Goal: Check status: Check status

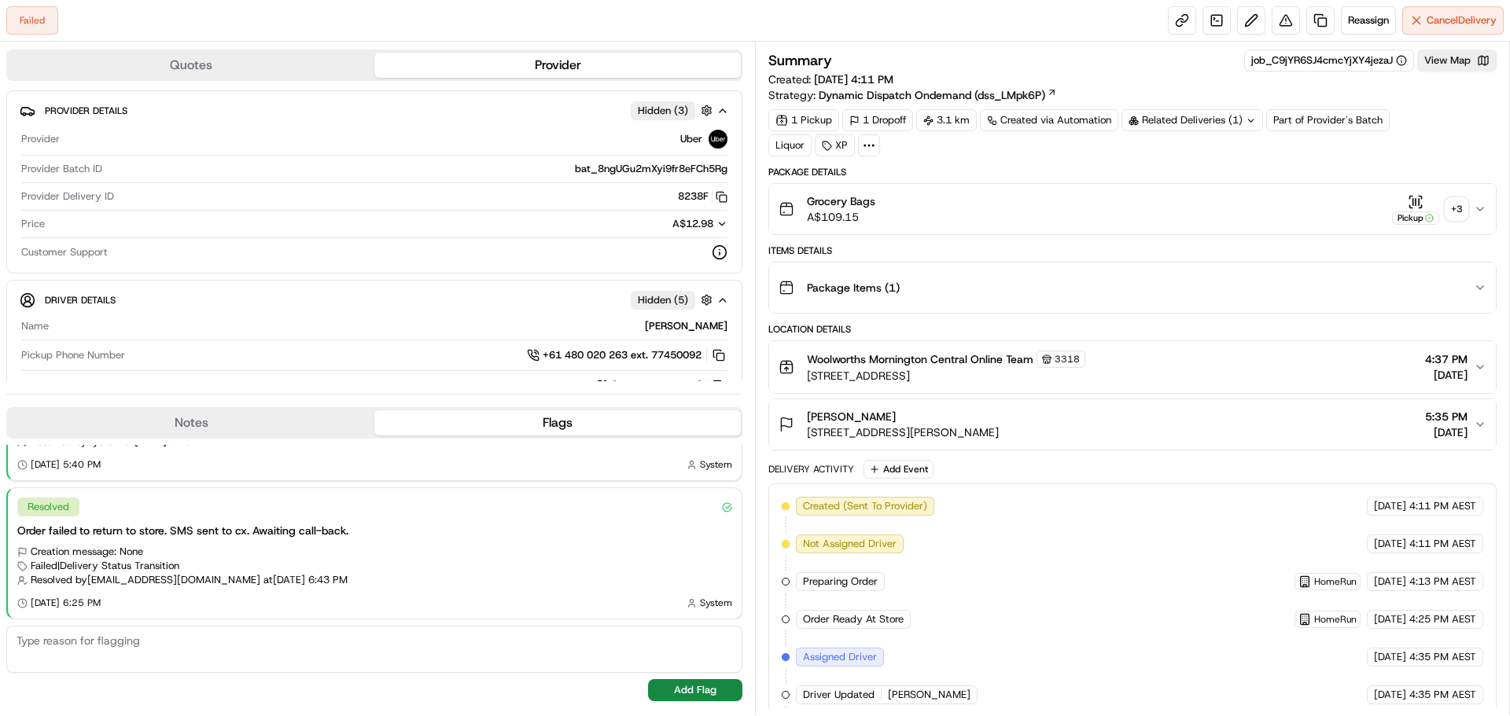
click at [1462, 209] on div "+ 3" at bounding box center [1456, 209] width 22 height 22
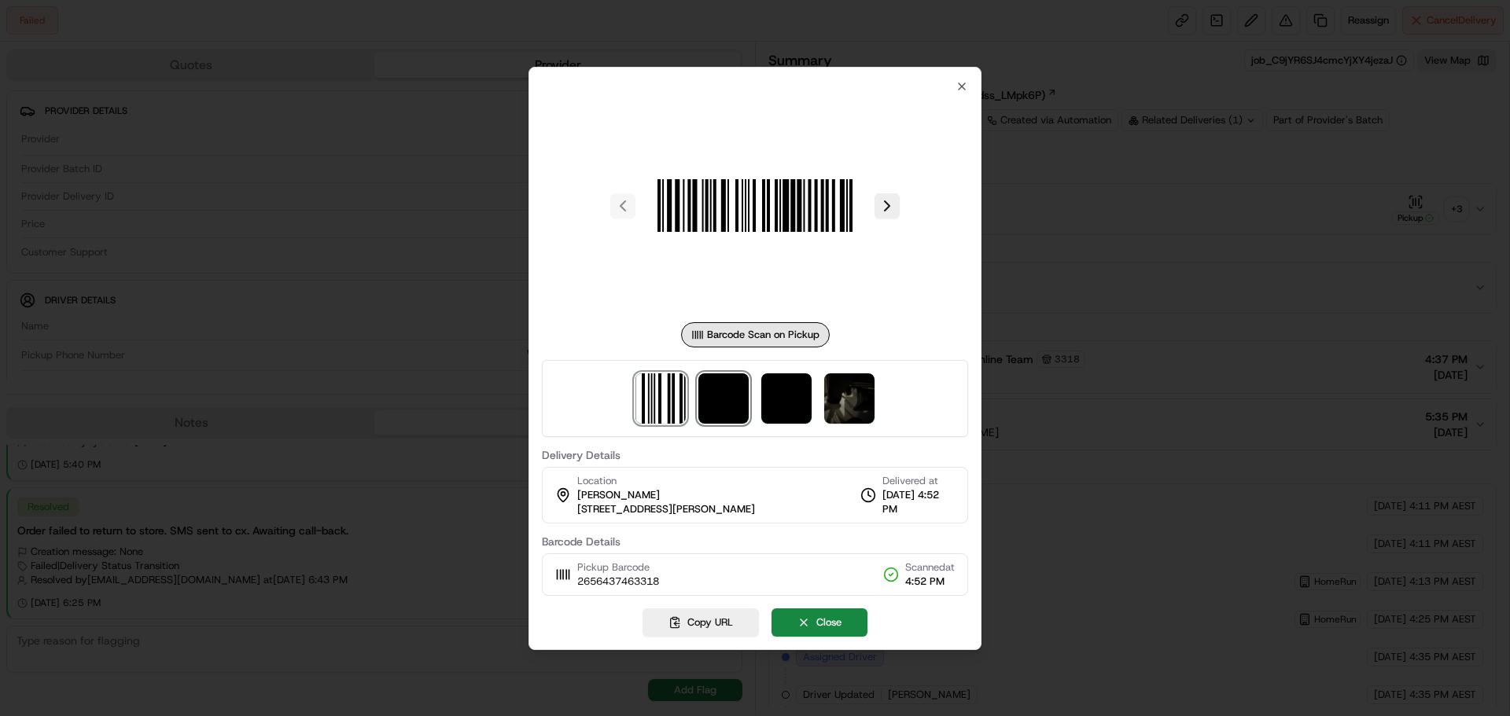
click at [736, 412] on img at bounding box center [723, 398] width 50 height 50
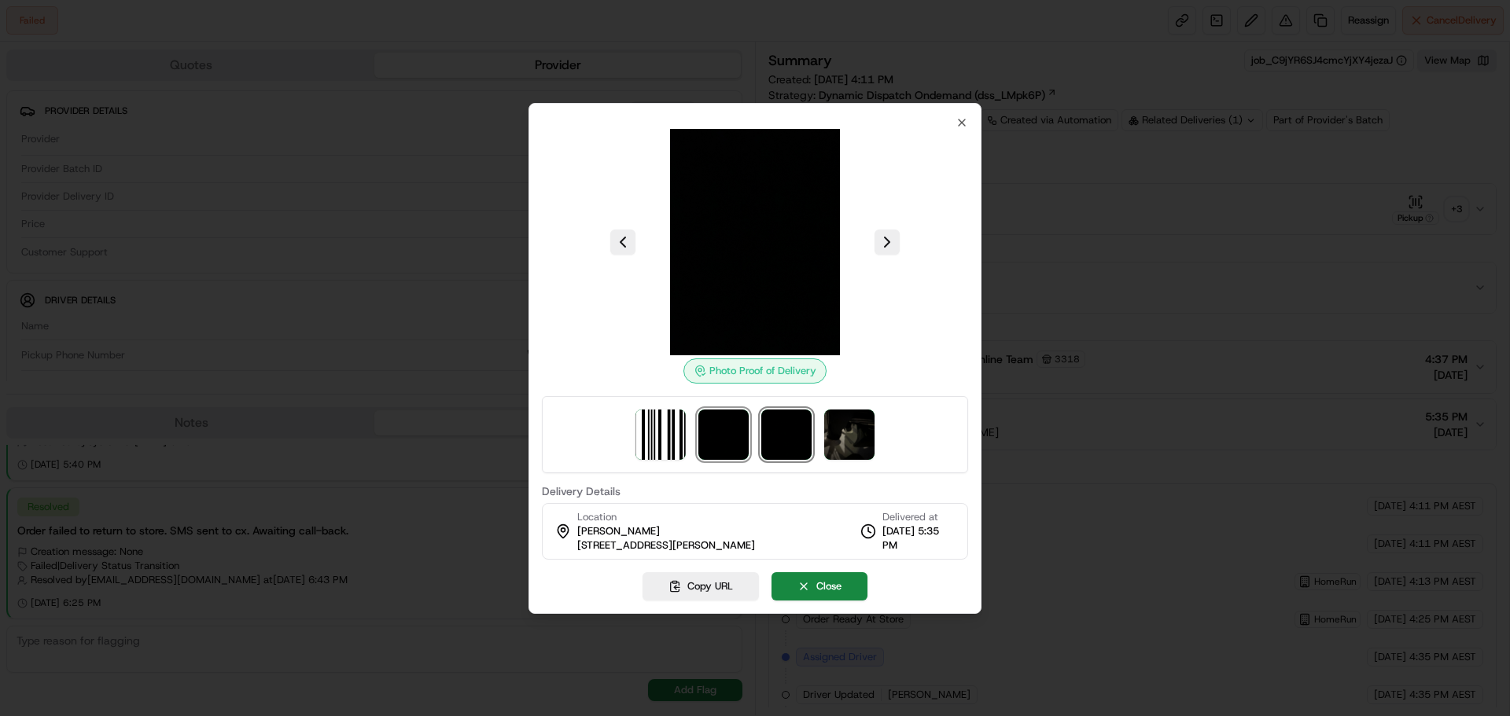
click at [779, 427] on img at bounding box center [786, 435] width 50 height 50
click at [848, 436] on img at bounding box center [849, 435] width 50 height 50
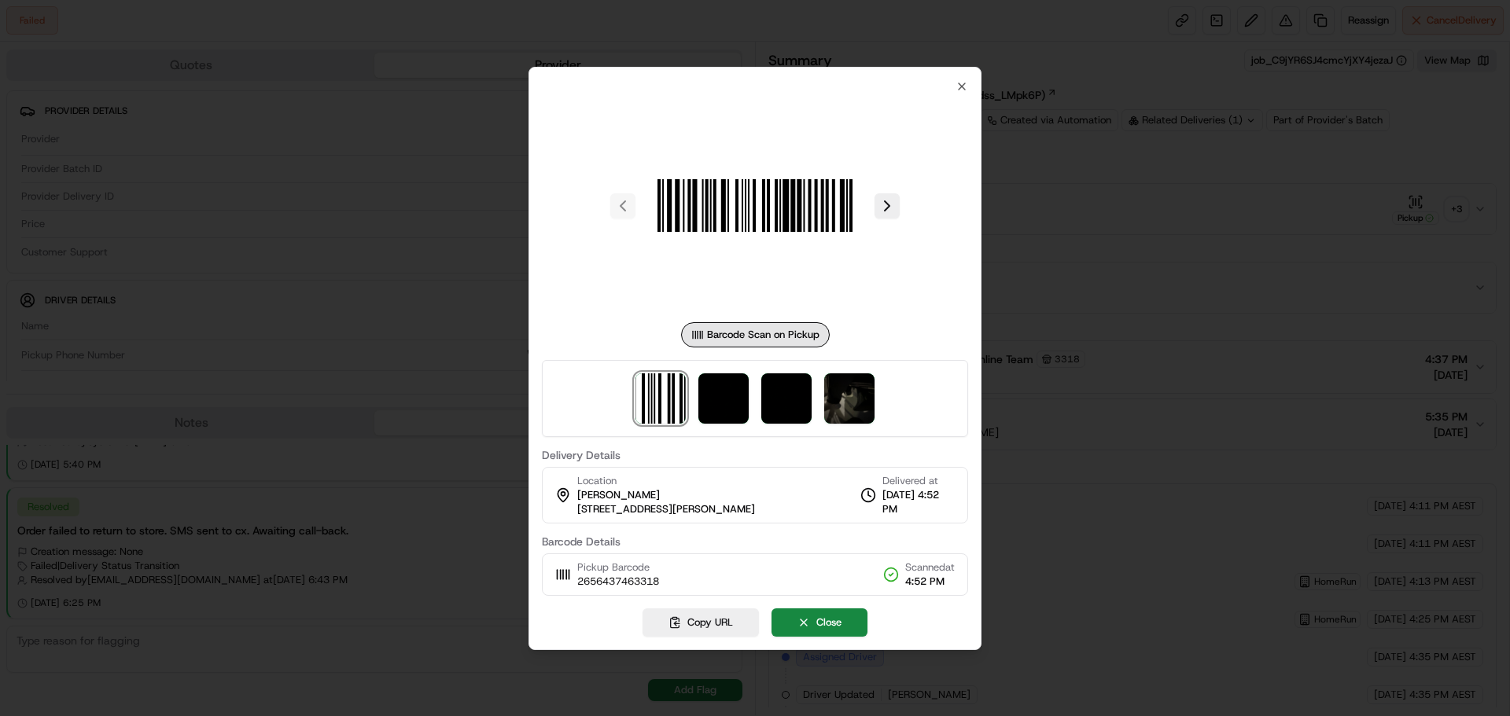
click at [1087, 379] on div at bounding box center [755, 358] width 1510 height 716
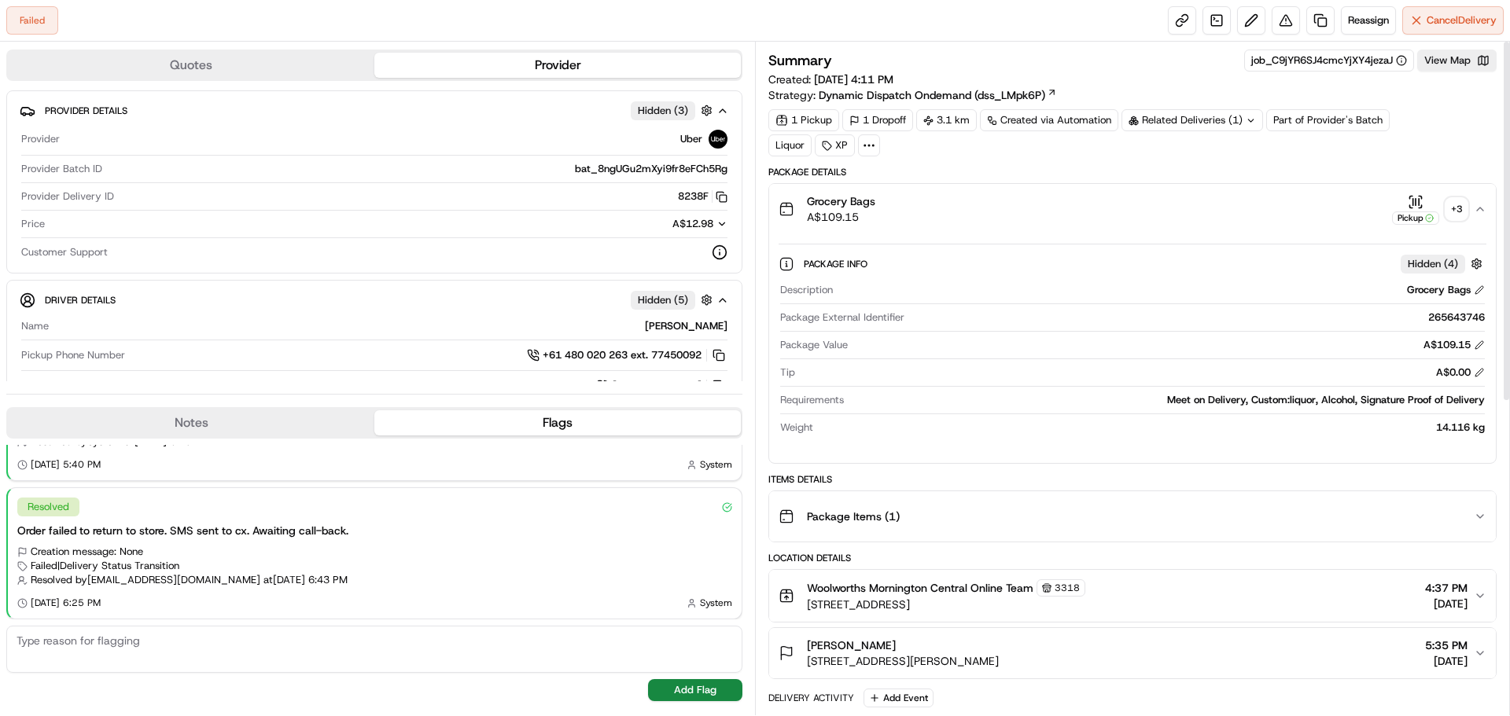
click at [1460, 211] on div "+ 3" at bounding box center [1456, 209] width 22 height 22
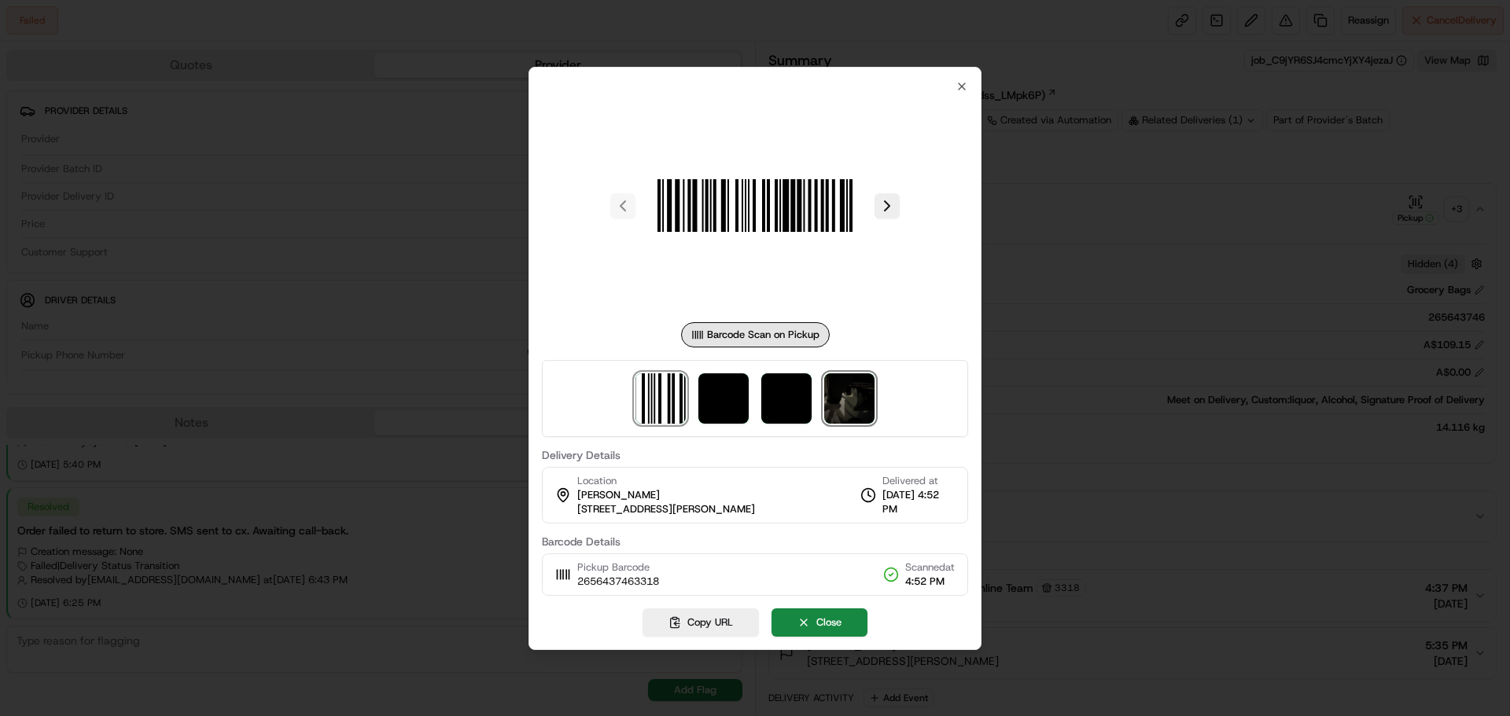
click at [847, 403] on img at bounding box center [849, 398] width 50 height 50
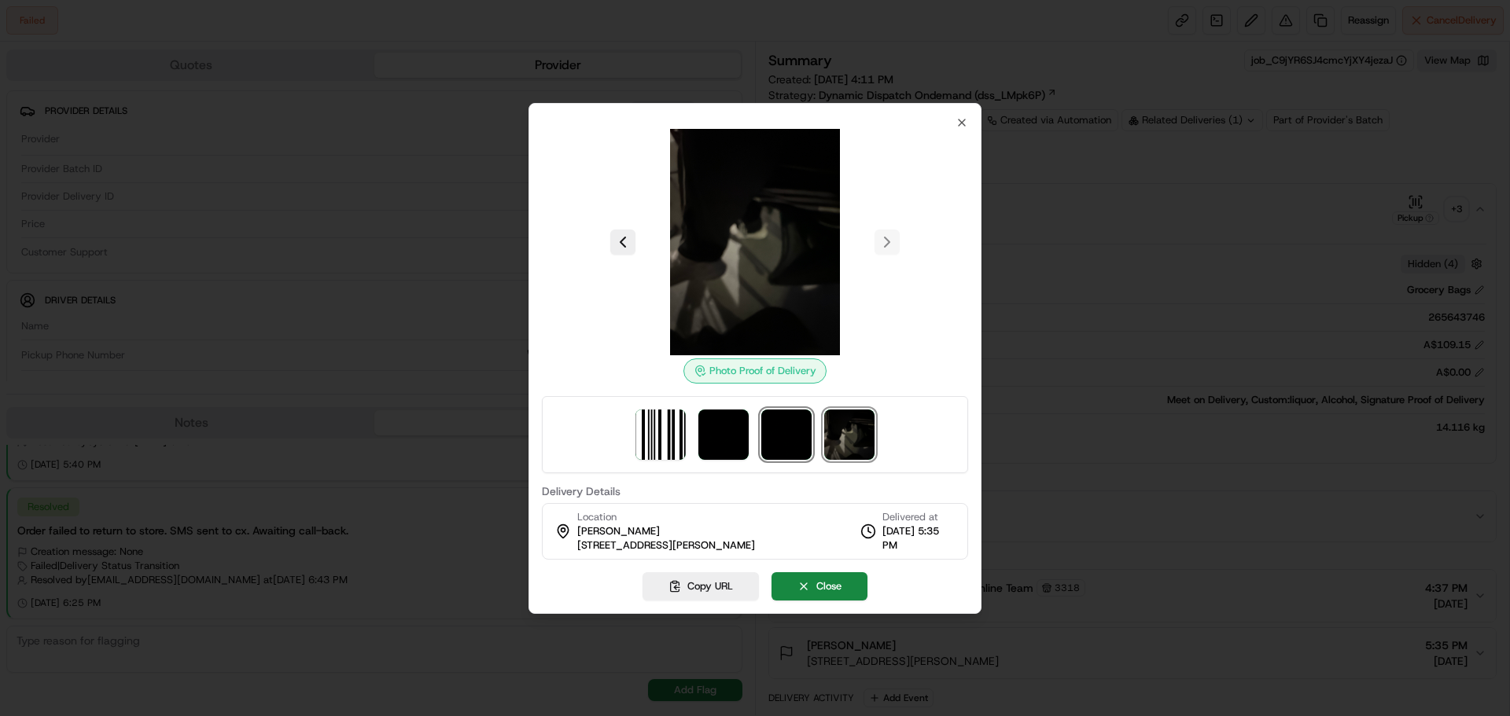
click at [782, 430] on img at bounding box center [786, 435] width 50 height 50
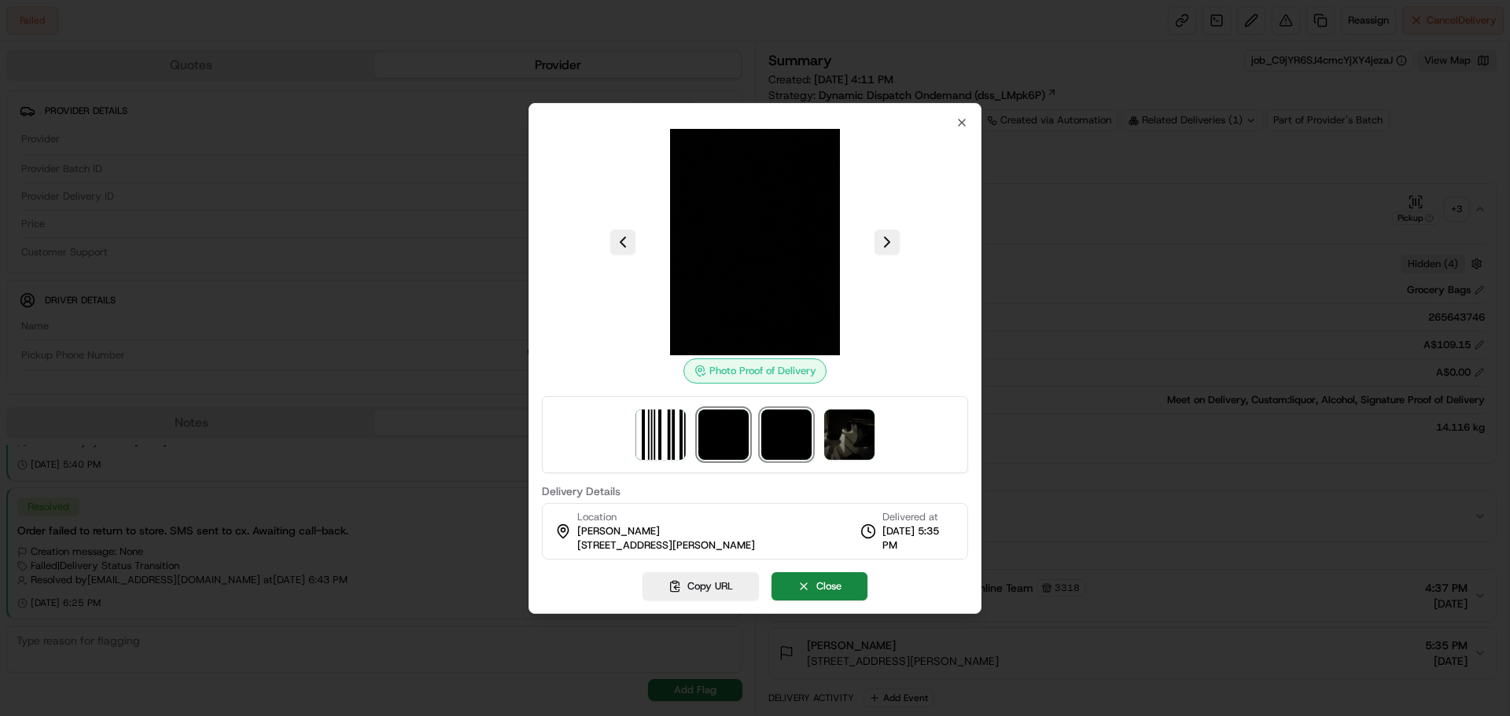
click at [745, 434] on img at bounding box center [723, 435] width 50 height 50
click at [856, 436] on img at bounding box center [849, 435] width 50 height 50
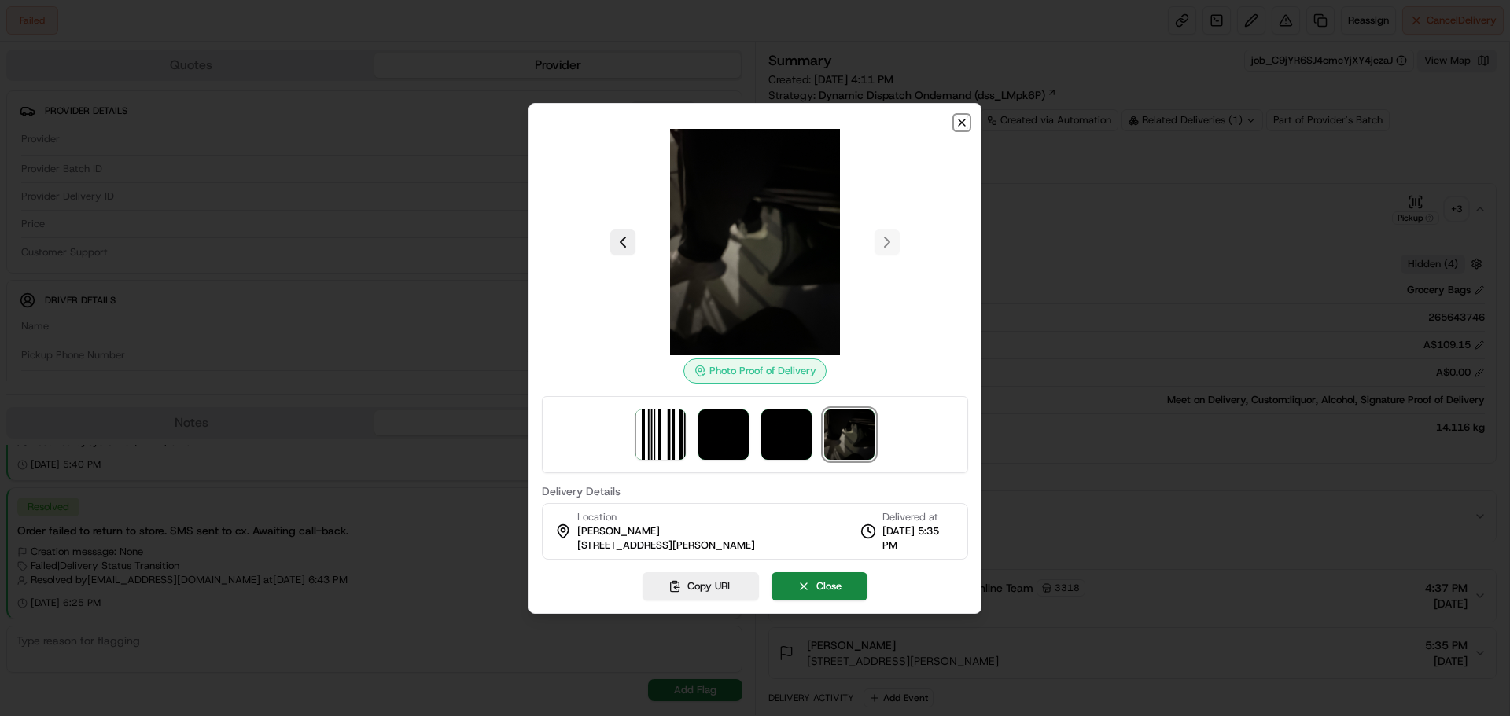
click at [962, 120] on icon "button" at bounding box center [961, 122] width 13 height 13
